Goal: Task Accomplishment & Management: Complete application form

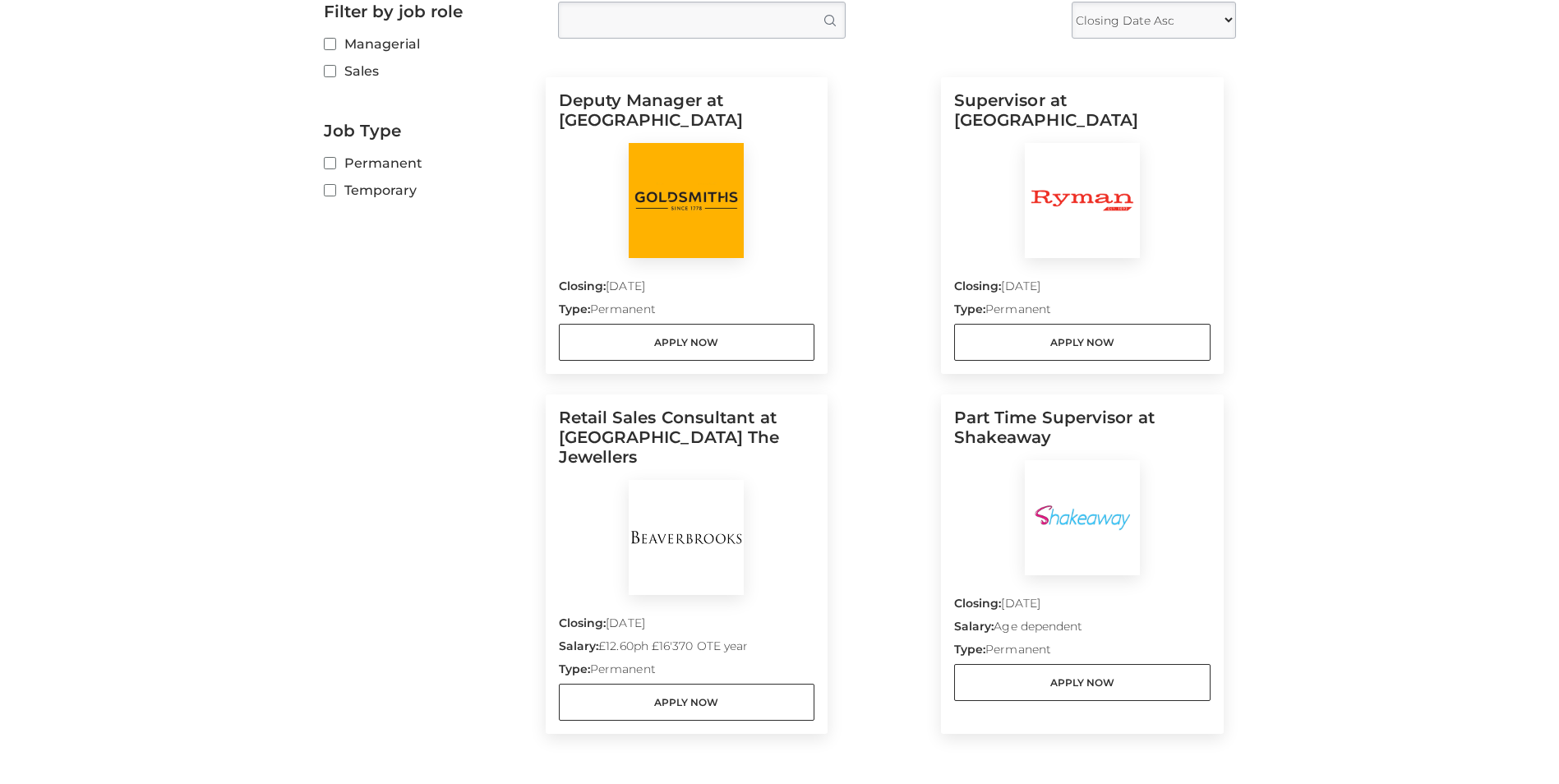
scroll to position [658, 0]
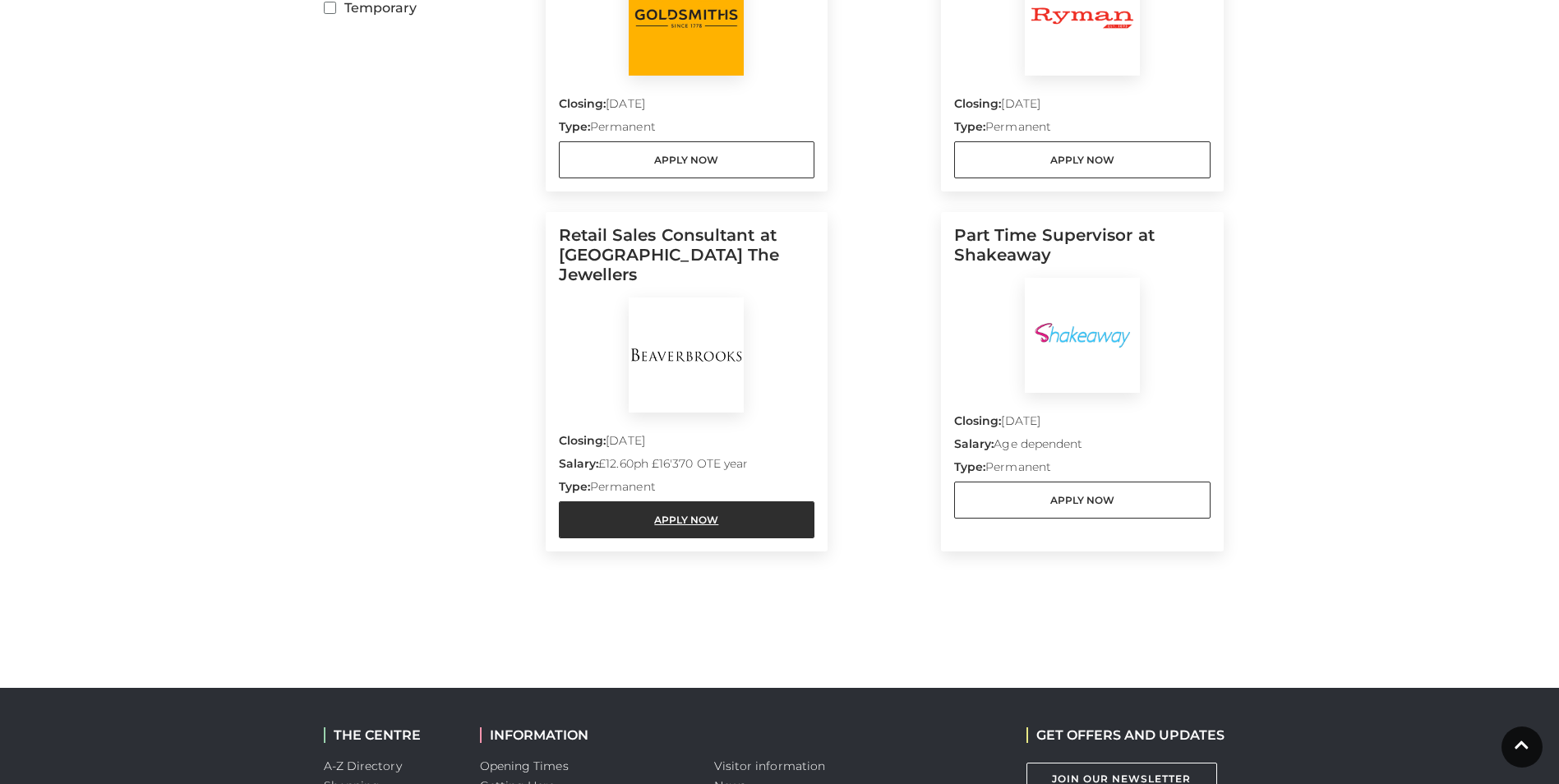
click at [745, 501] on link "Apply Now" at bounding box center [687, 520] width 256 height 37
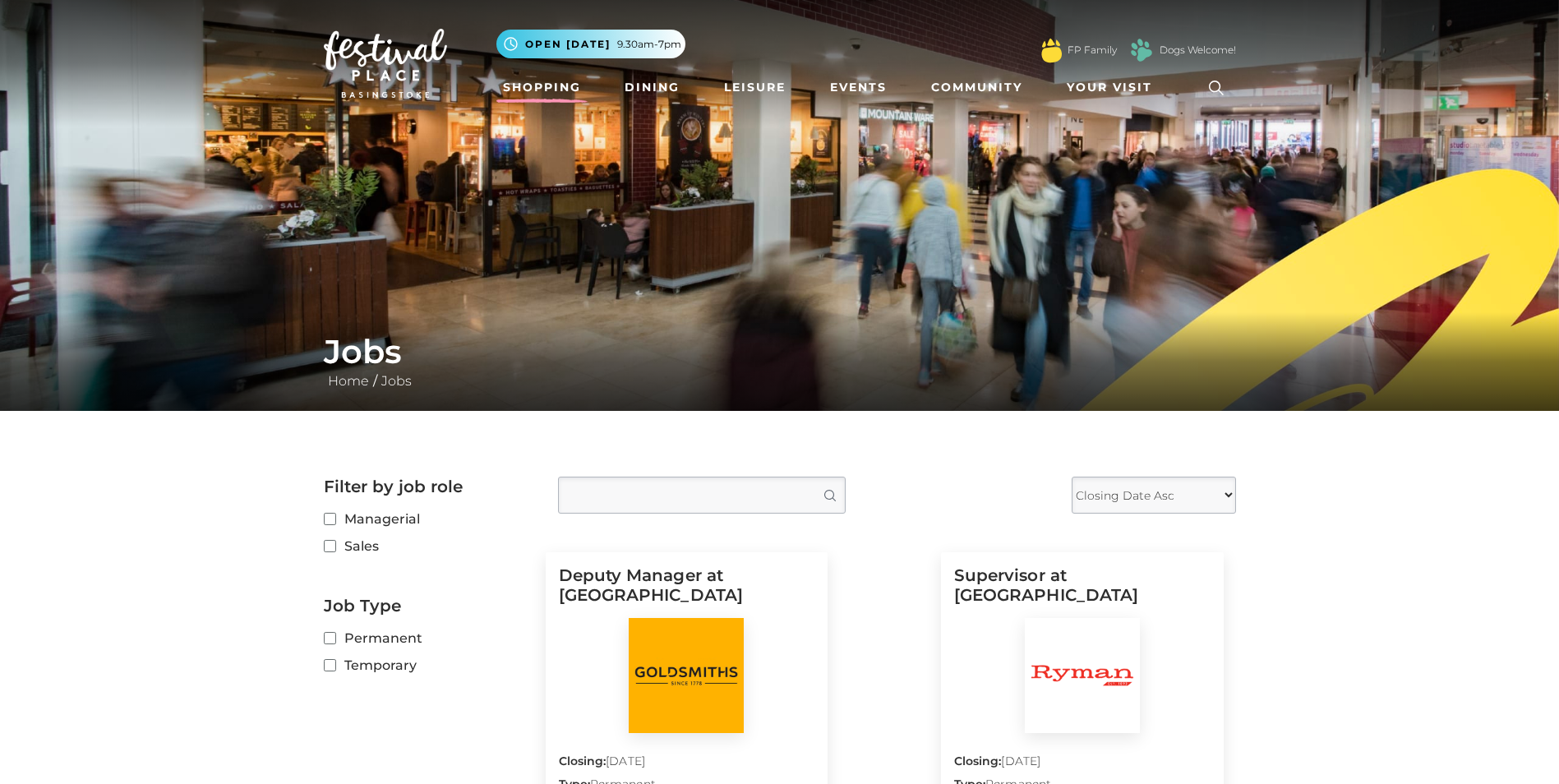
click at [547, 81] on link "Shopping" at bounding box center [541, 87] width 91 height 31
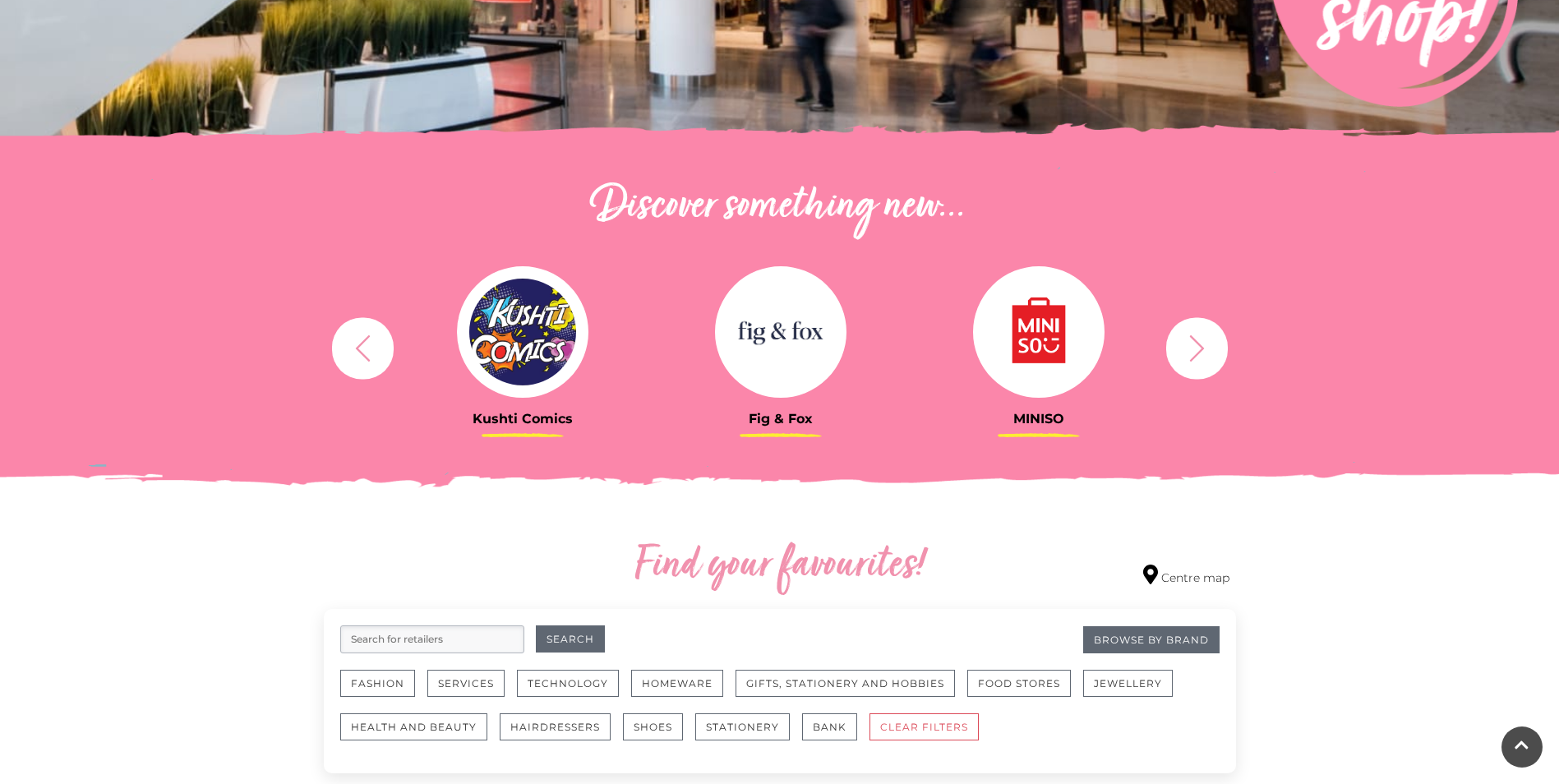
scroll to position [438, 0]
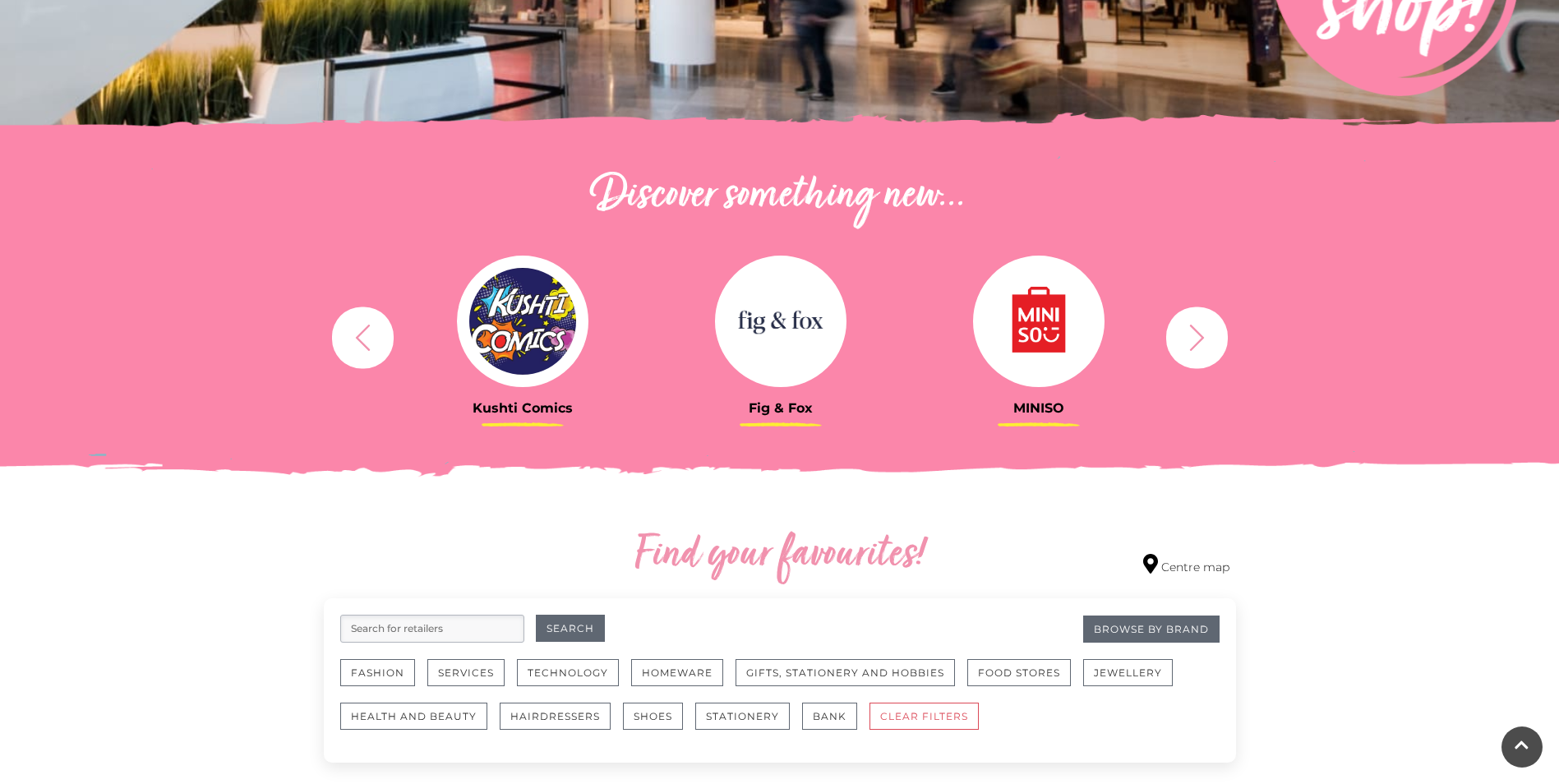
click at [1192, 341] on icon "button" at bounding box center [1197, 338] width 31 height 31
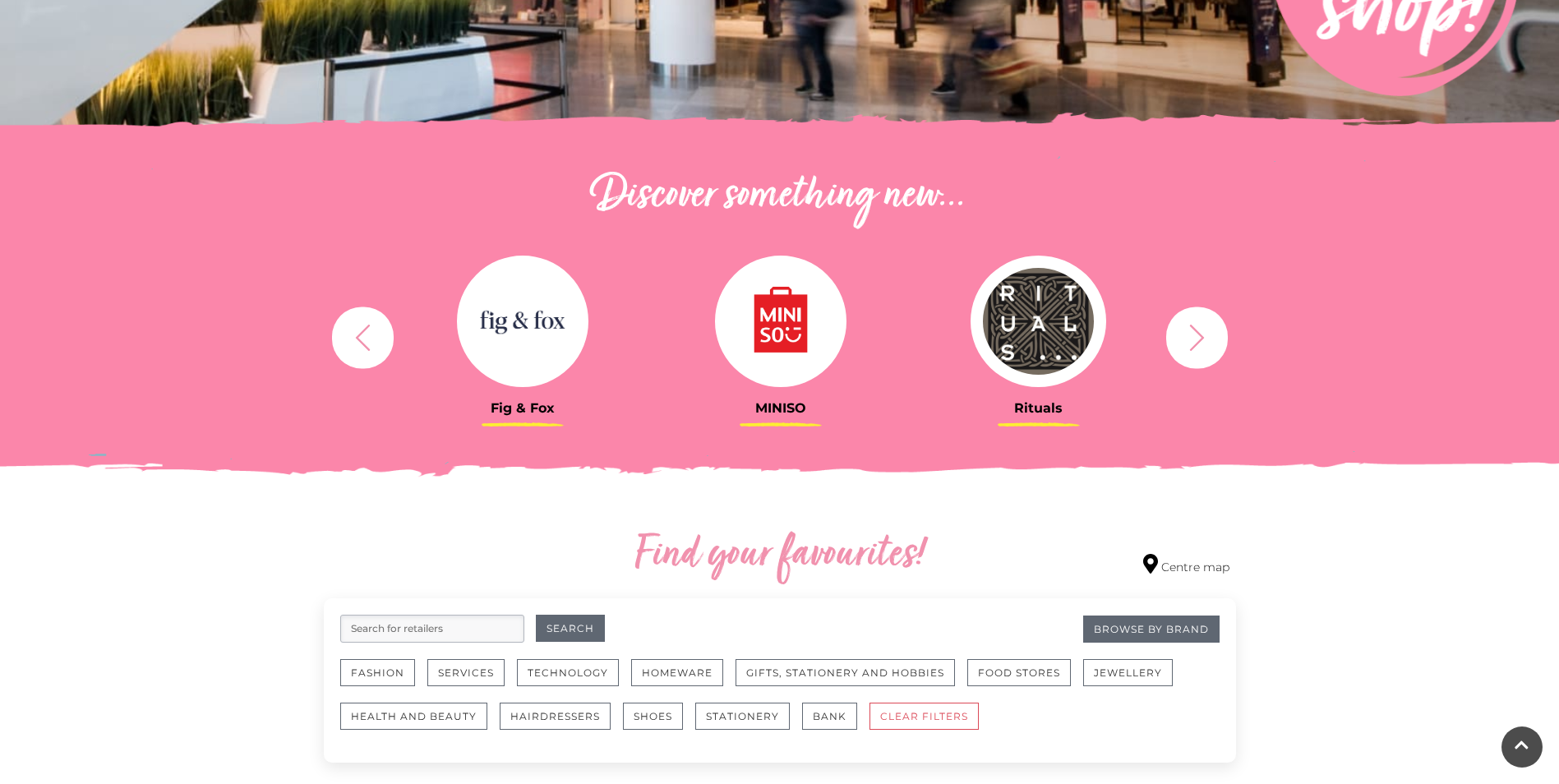
click at [1192, 341] on icon "button" at bounding box center [1197, 338] width 31 height 31
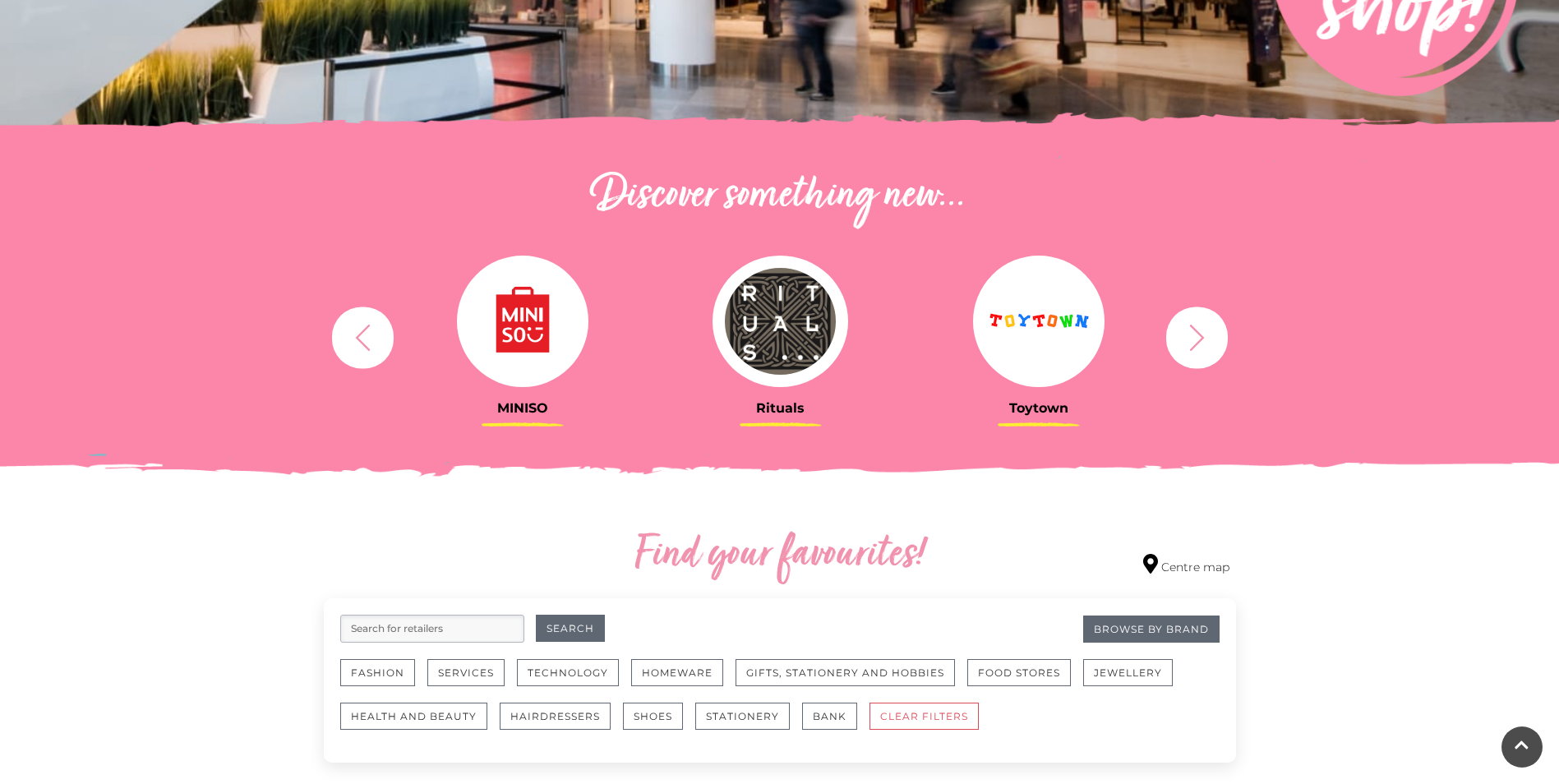
click at [1192, 341] on icon "button" at bounding box center [1197, 338] width 31 height 31
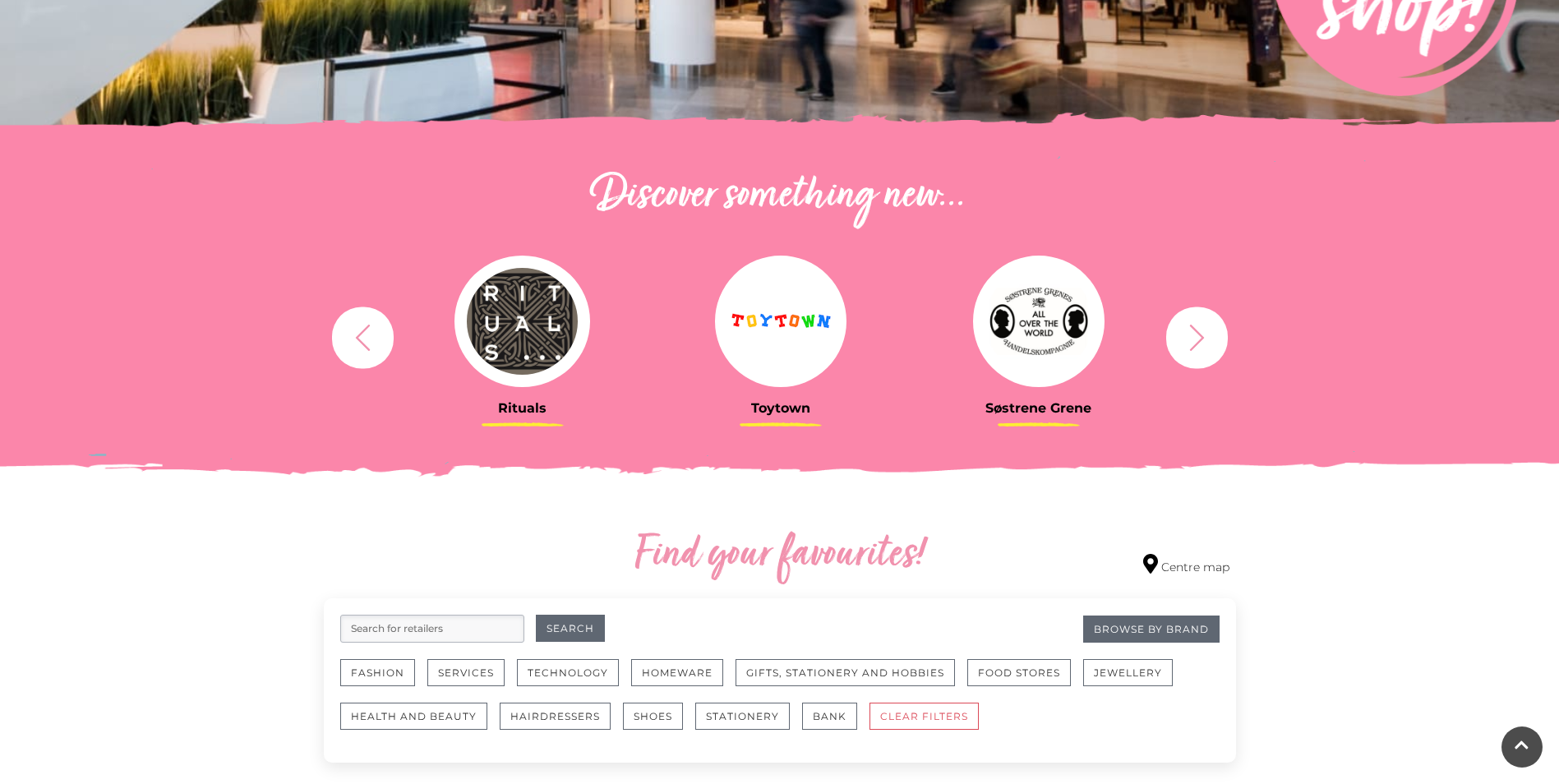
click at [1195, 341] on icon "button" at bounding box center [1197, 338] width 31 height 31
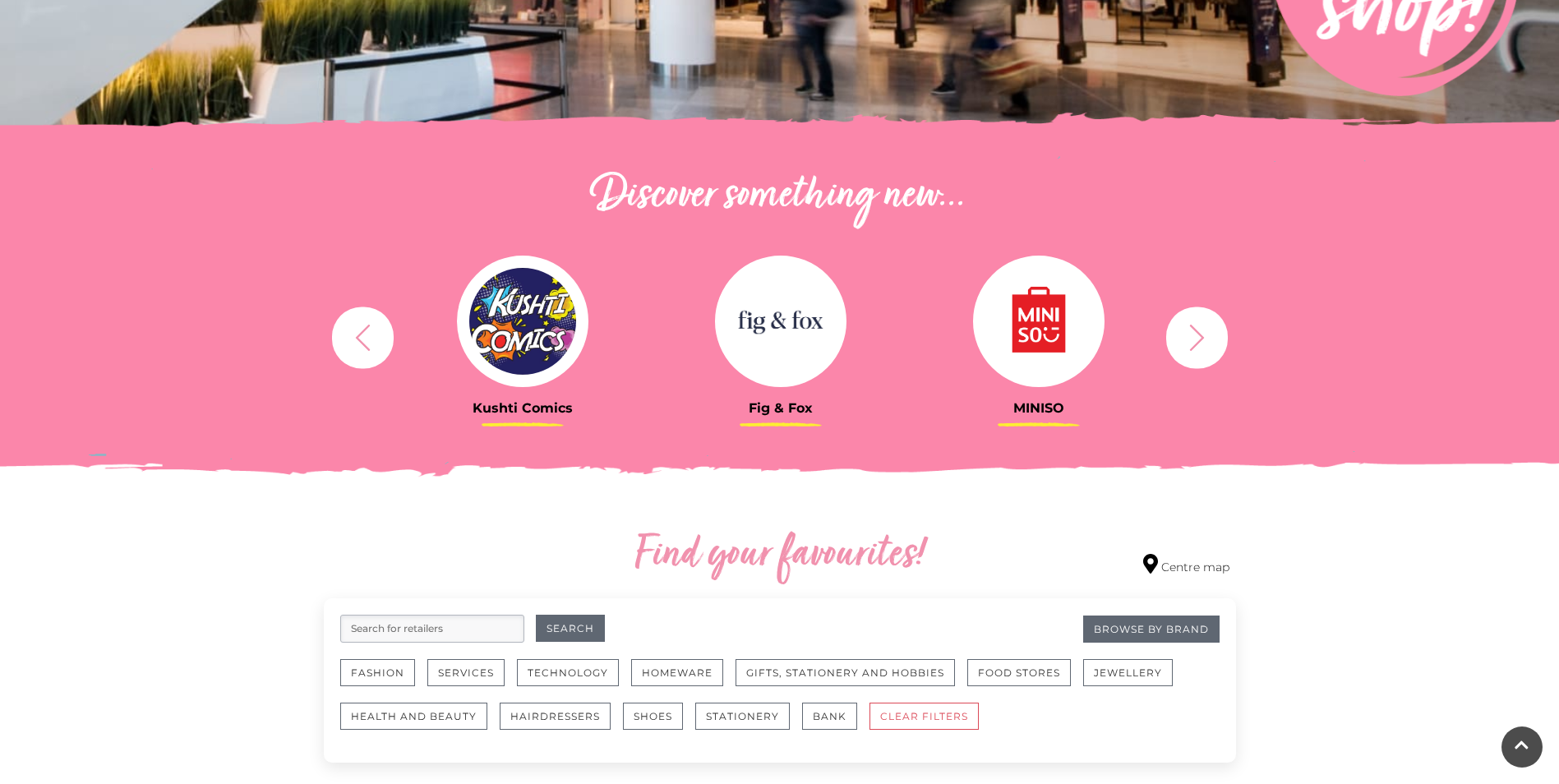
click at [1186, 359] on button "button" at bounding box center [1197, 337] width 62 height 62
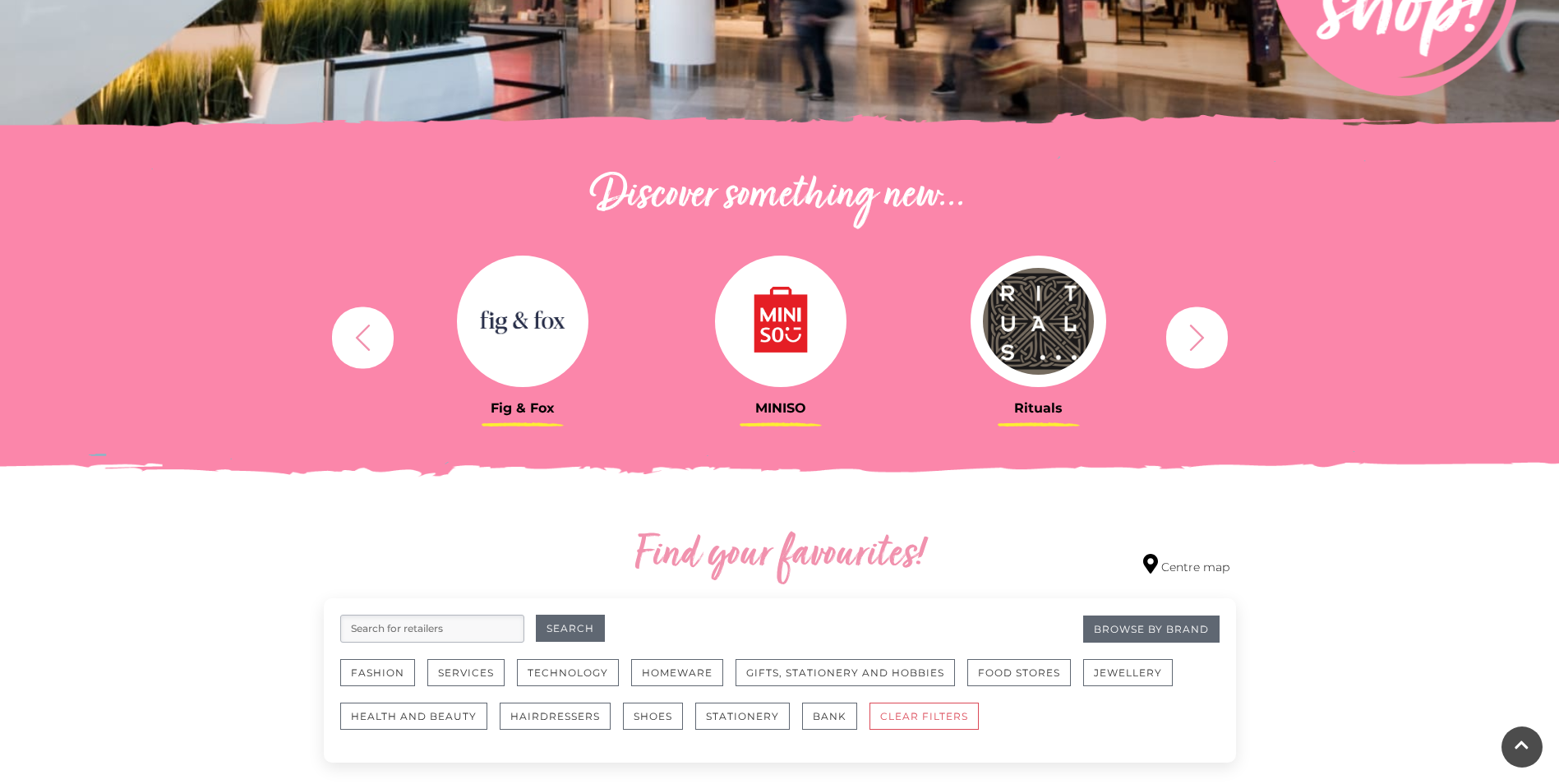
click at [1188, 356] on button "button" at bounding box center [1197, 337] width 62 height 62
click at [1188, 353] on button "button" at bounding box center [1197, 337] width 62 height 62
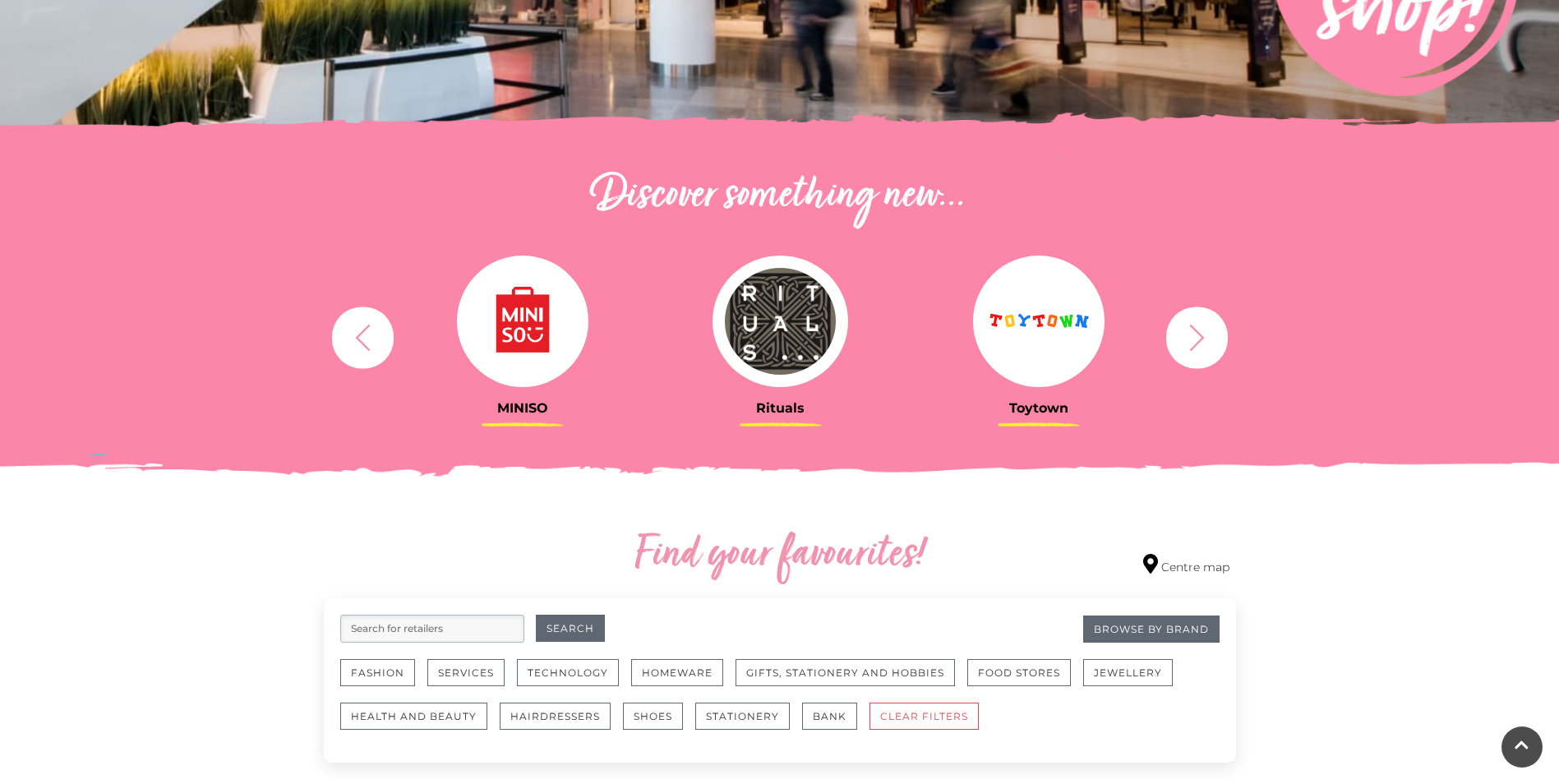
click at [1188, 344] on icon "button" at bounding box center [1197, 338] width 31 height 31
click at [1189, 344] on icon "button" at bounding box center [1197, 338] width 31 height 31
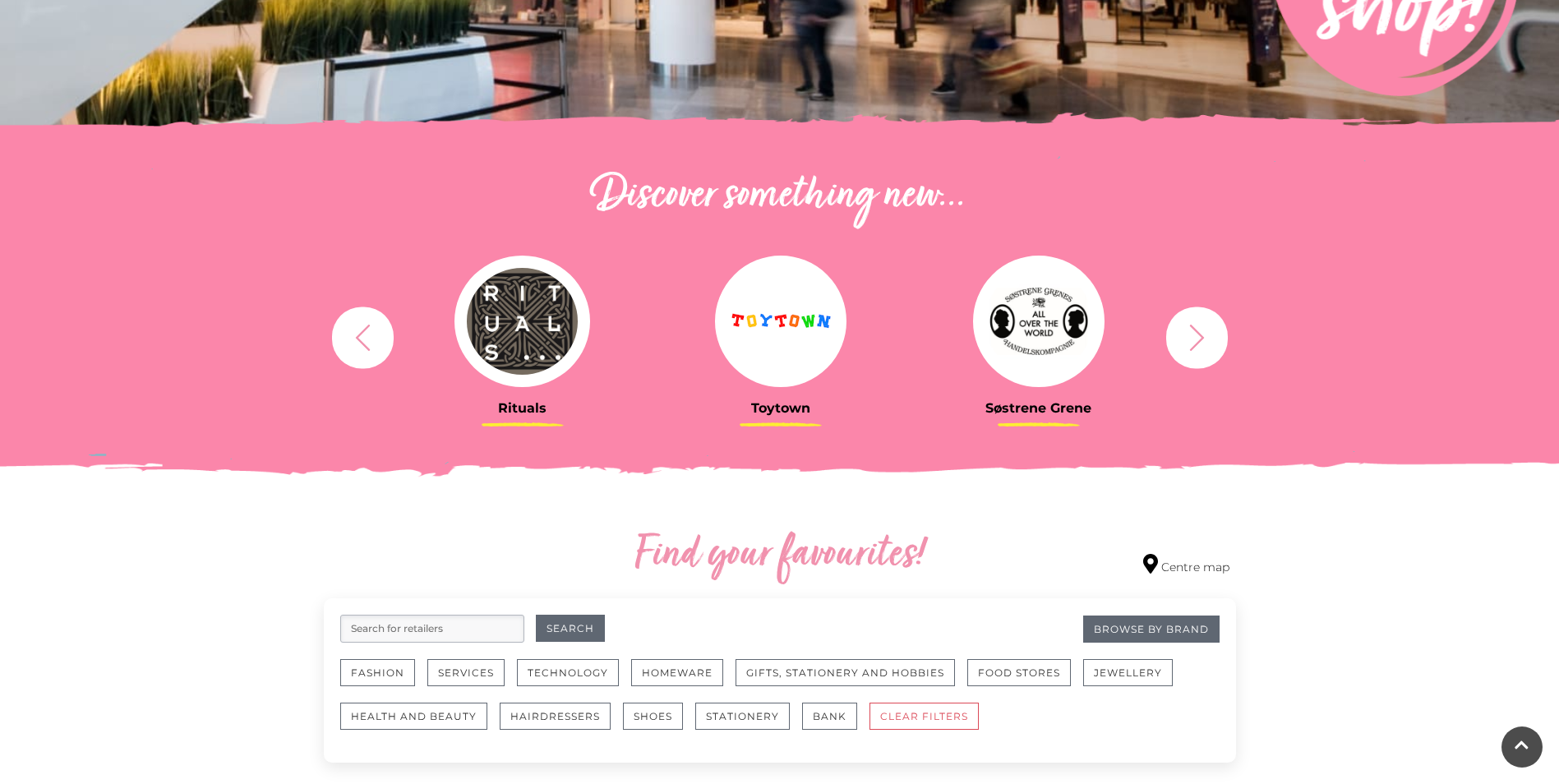
click at [1189, 344] on icon "button" at bounding box center [1197, 338] width 31 height 31
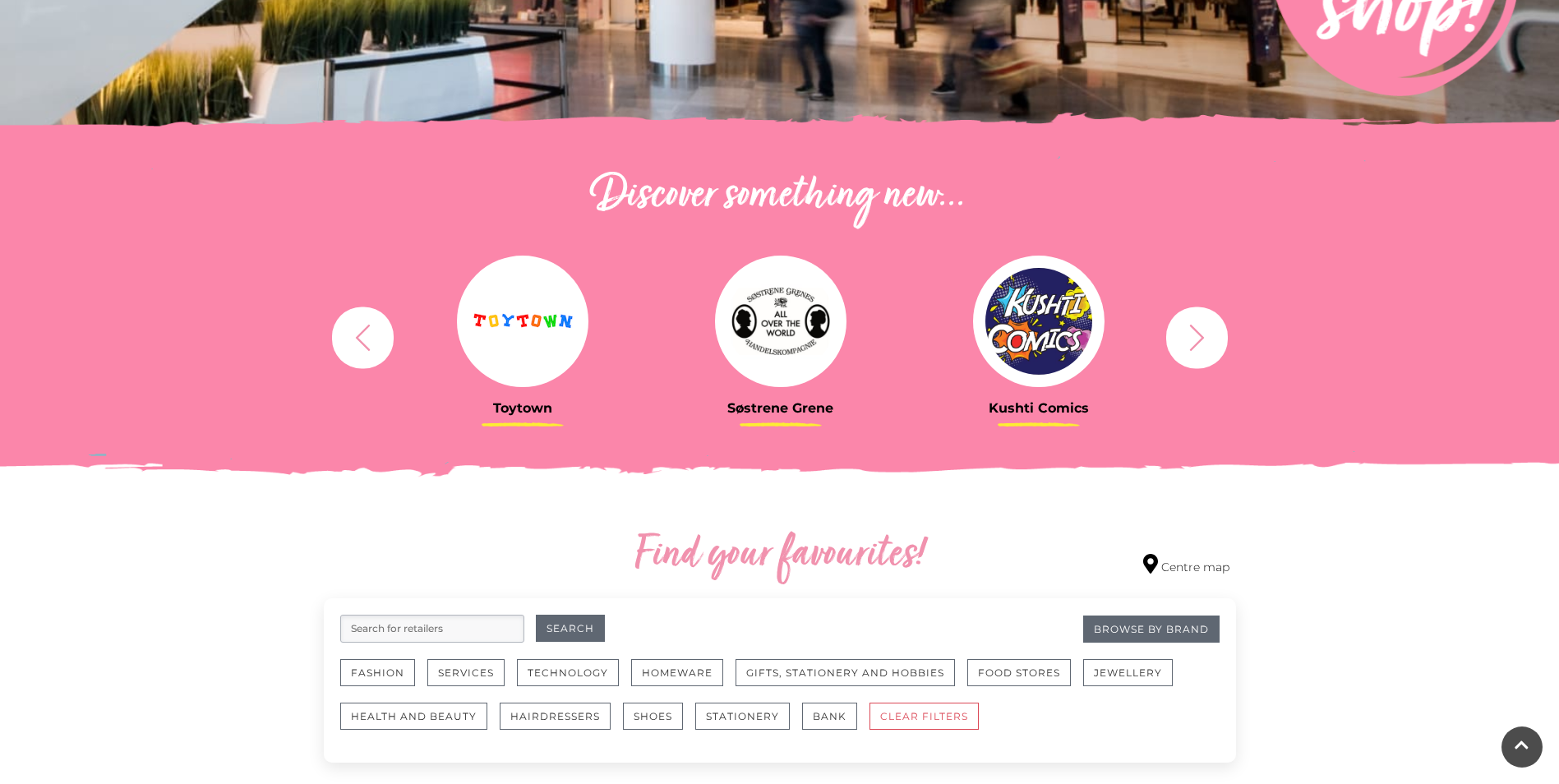
click at [1189, 344] on icon "button" at bounding box center [1197, 338] width 31 height 31
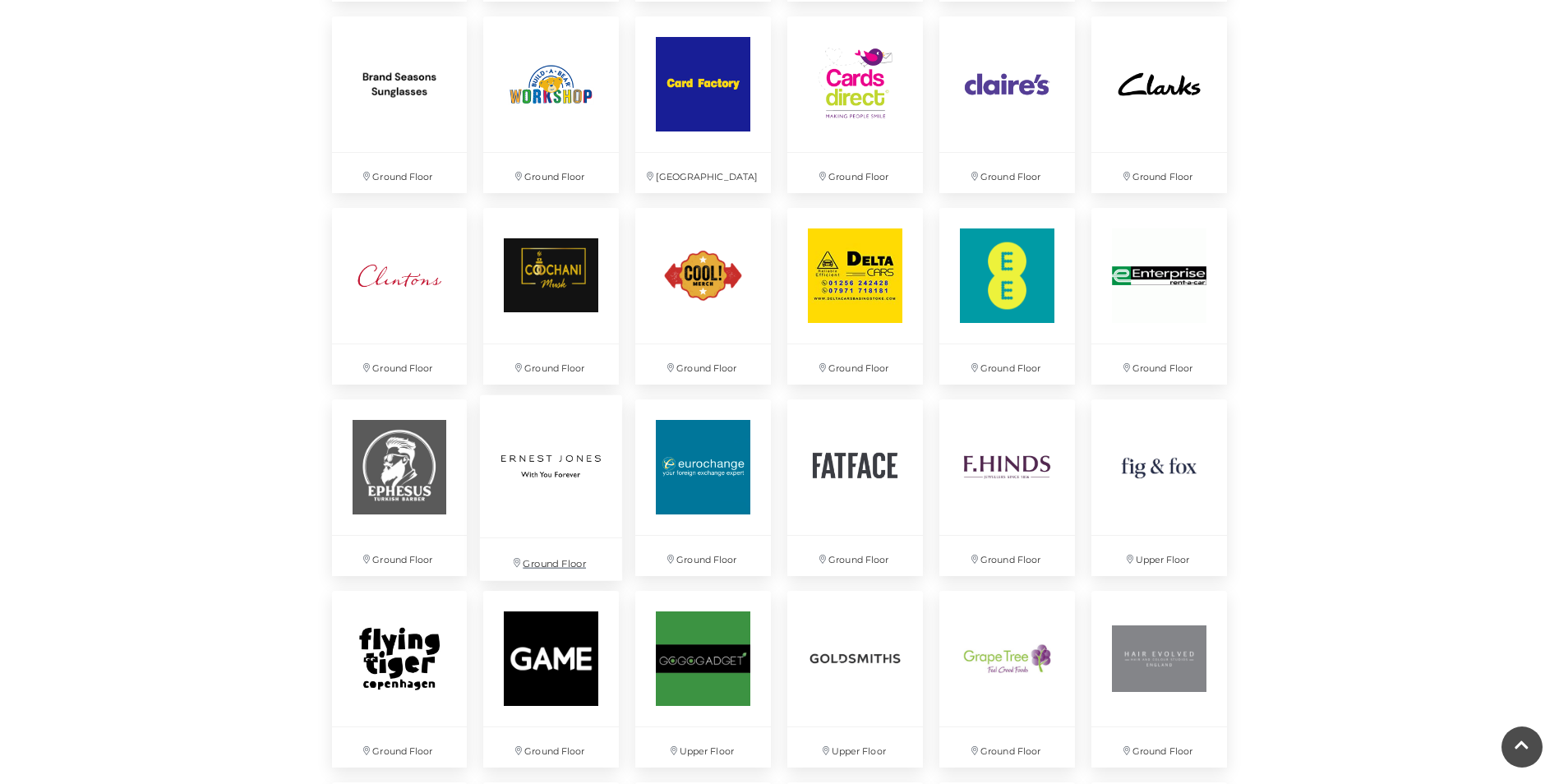
scroll to position [1753, 0]
